Goal: Transaction & Acquisition: Purchase product/service

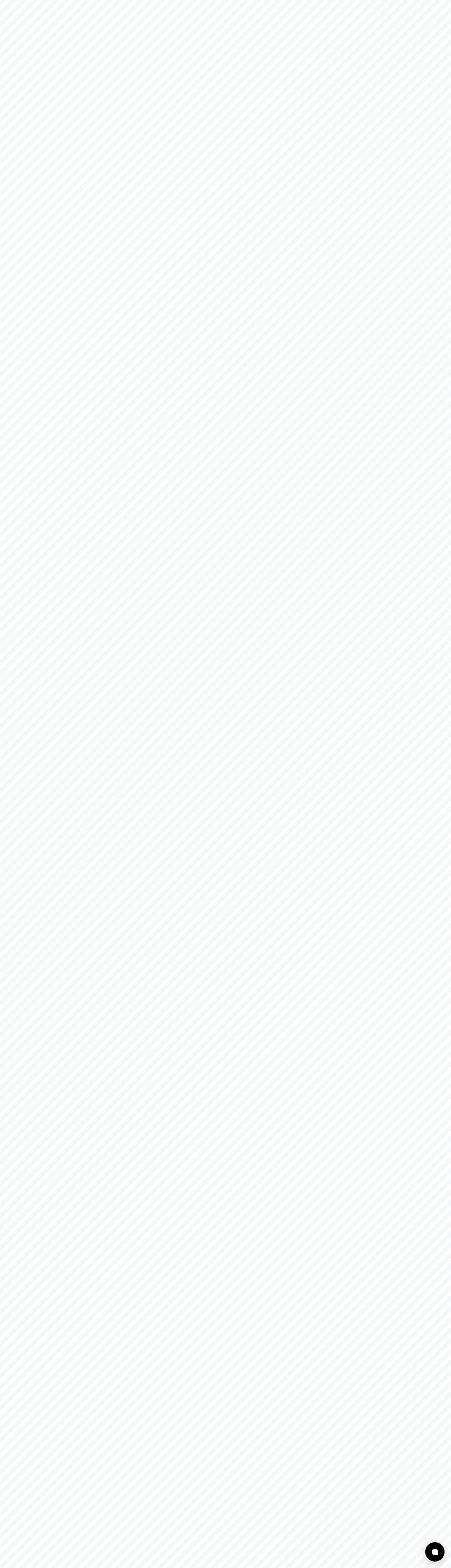
click at [111, 0] on html at bounding box center [225, 0] width 451 height 0
click at [447, 0] on html at bounding box center [225, 0] width 451 height 0
click at [330, 0] on html at bounding box center [225, 0] width 451 height 0
click at [27, 0] on html at bounding box center [225, 0] width 451 height 0
